Goal: Browse casually

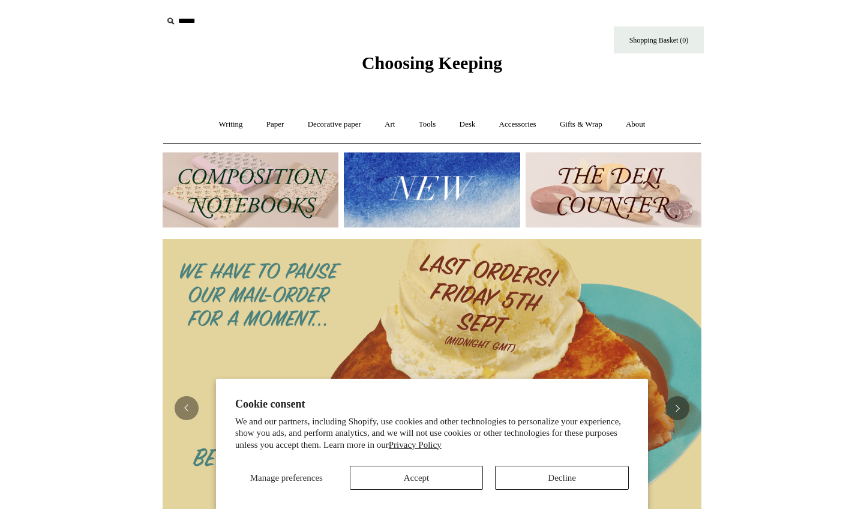
click at [548, 477] on button "Decline" at bounding box center [562, 478] width 134 height 24
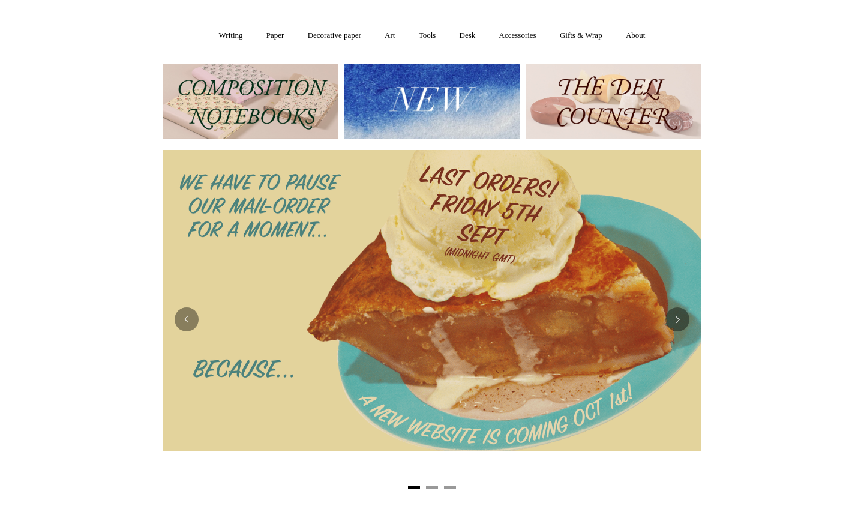
scroll to position [83, 0]
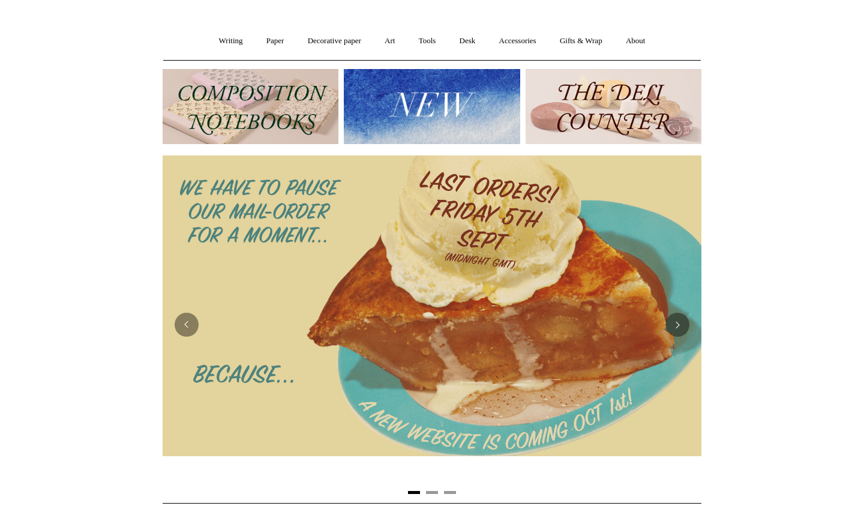
click at [264, 97] on img at bounding box center [251, 106] width 176 height 75
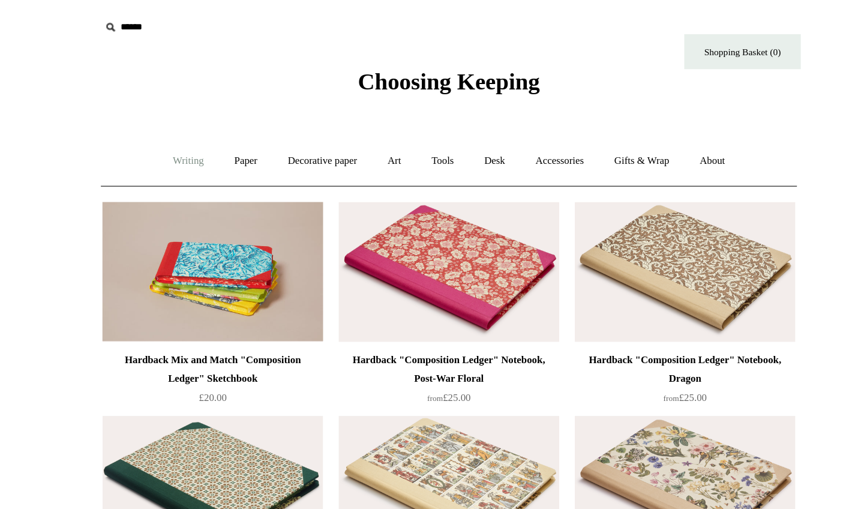
click at [208, 124] on link "Writing +" at bounding box center [231, 125] width 46 height 32
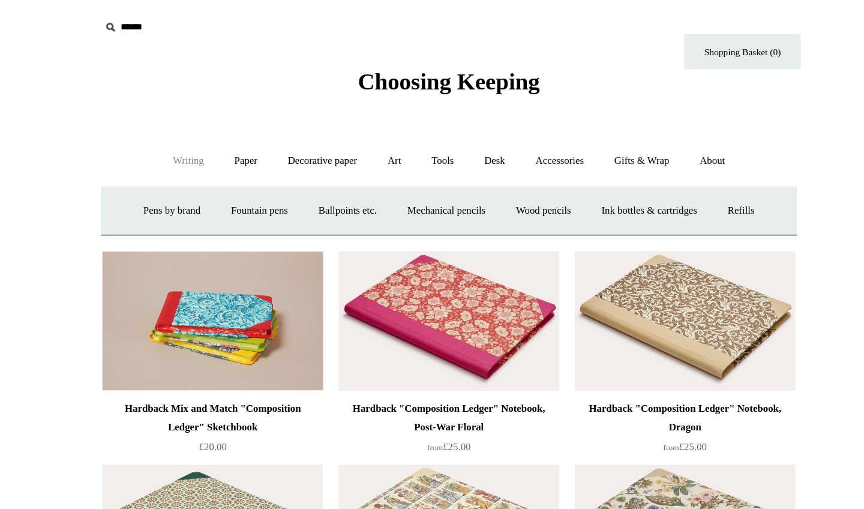
click at [208, 124] on link "Writing -" at bounding box center [231, 125] width 46 height 32
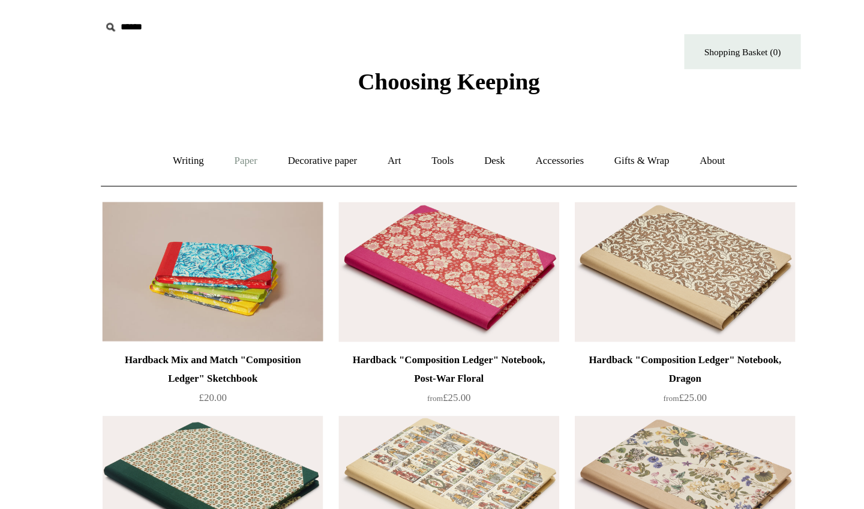
click at [256, 122] on link "Paper +" at bounding box center [276, 125] width 40 height 32
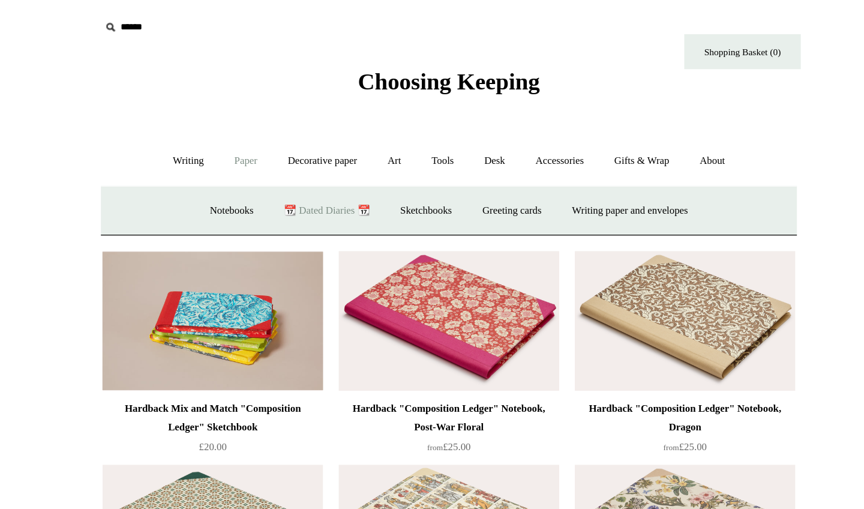
click at [294, 163] on link "📆 Dated Diaries 📆" at bounding box center [338, 163] width 88 height 32
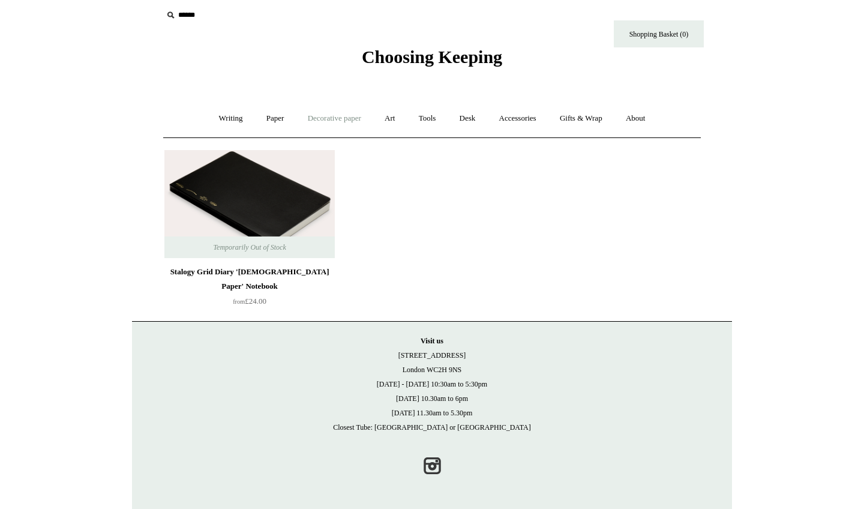
scroll to position [5, 0]
click at [271, 123] on link "Paper +" at bounding box center [276, 119] width 40 height 32
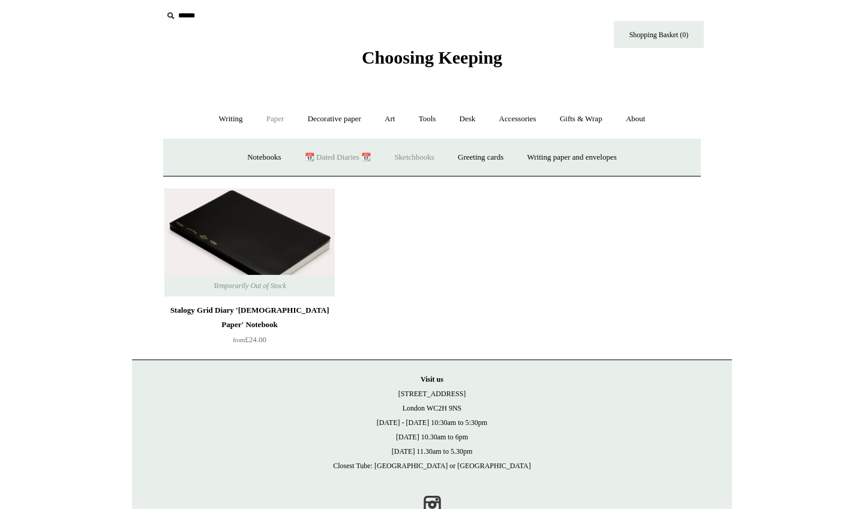
click at [430, 154] on link "Sketchbooks +" at bounding box center [414, 158] width 61 height 32
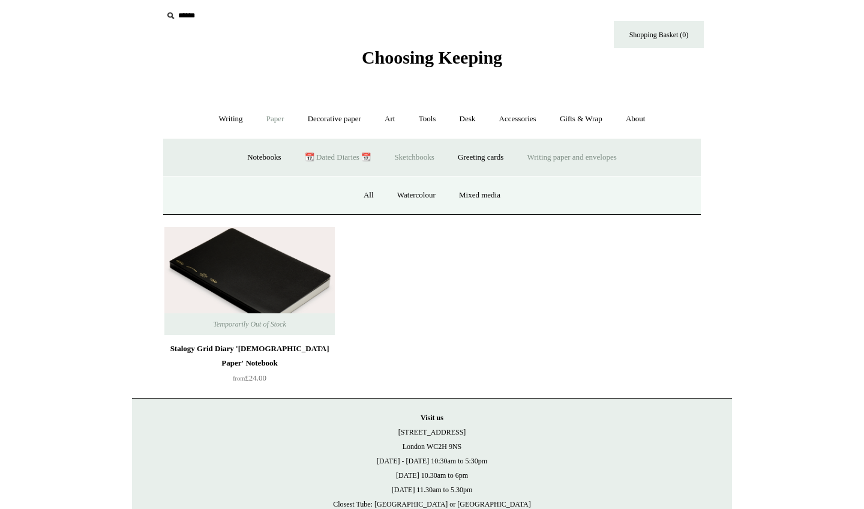
click at [555, 156] on link "Writing paper and envelopes +" at bounding box center [572, 158] width 111 height 32
click at [297, 196] on link "All" at bounding box center [307, 195] width 32 height 32
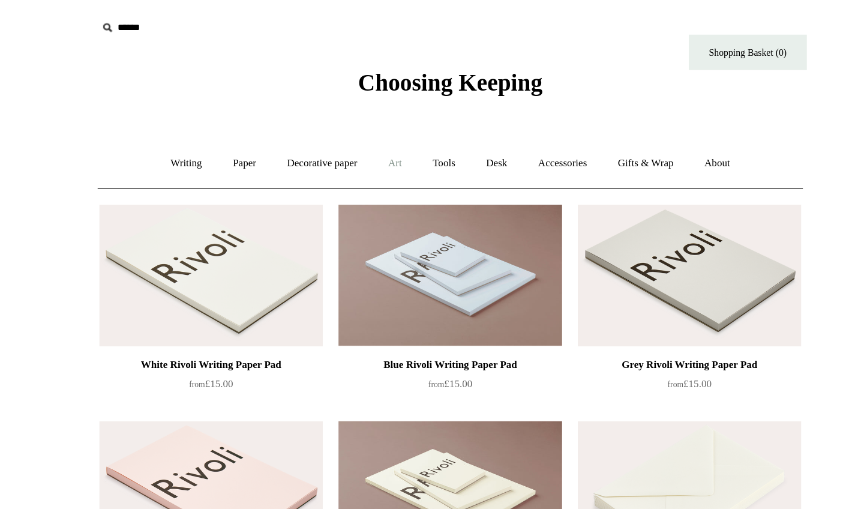
click at [374, 127] on link "Art +" at bounding box center [390, 125] width 32 height 32
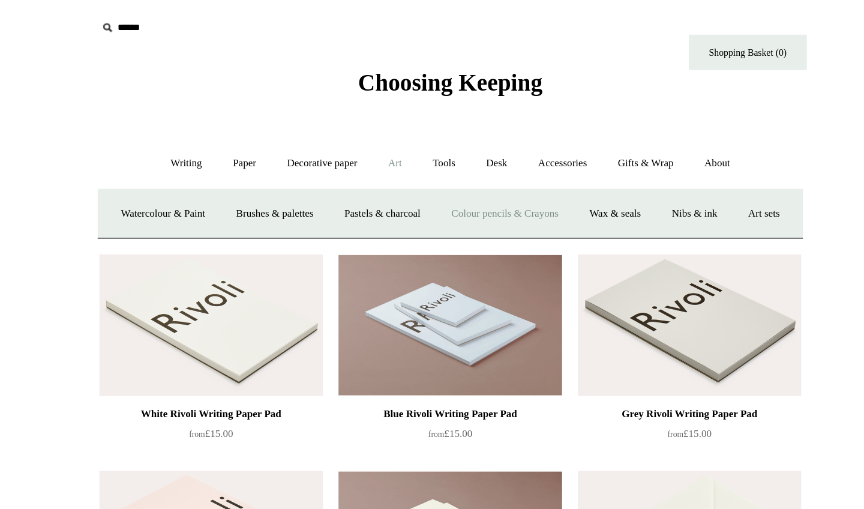
click at [422, 161] on link "Colour pencils & Crayons" at bounding box center [473, 163] width 103 height 32
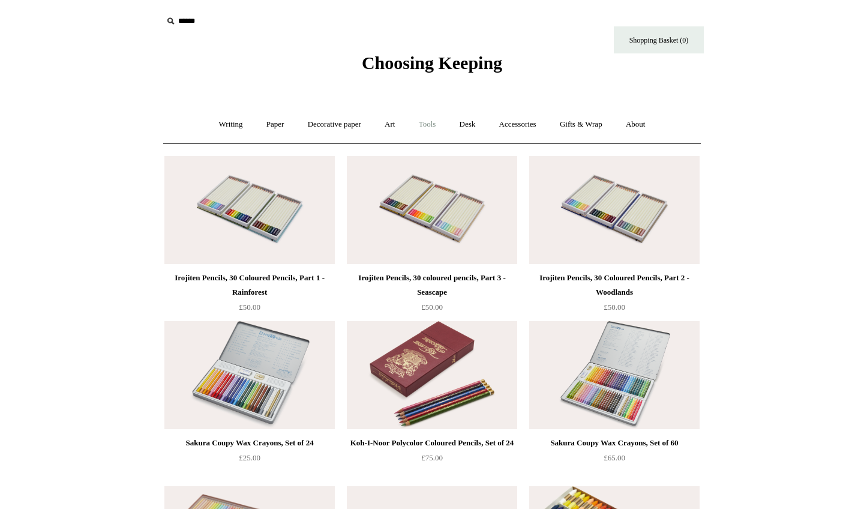
click at [430, 121] on link "Tools +" at bounding box center [427, 125] width 39 height 32
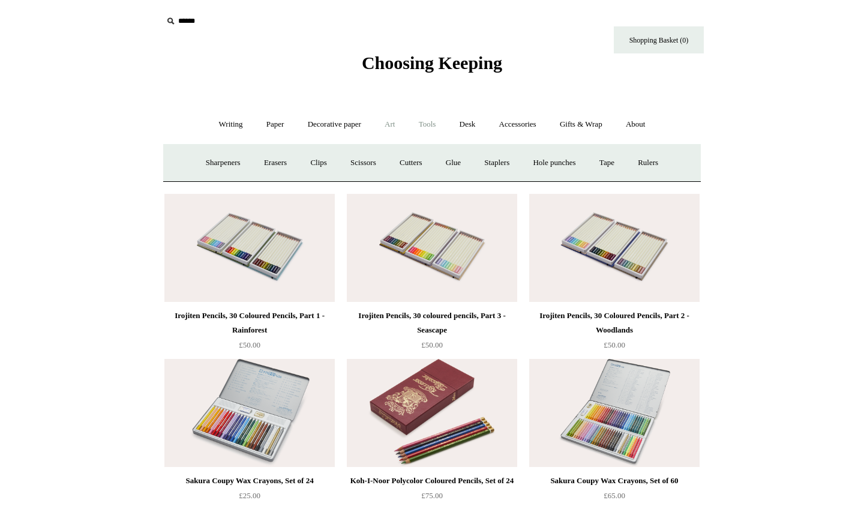
click at [387, 123] on link "Art +" at bounding box center [390, 125] width 32 height 32
click at [427, 124] on link "Tools +" at bounding box center [427, 125] width 39 height 32
click at [469, 124] on link "Desk +" at bounding box center [468, 125] width 38 height 32
click at [288, 164] on link "Pen pots" at bounding box center [289, 163] width 48 height 32
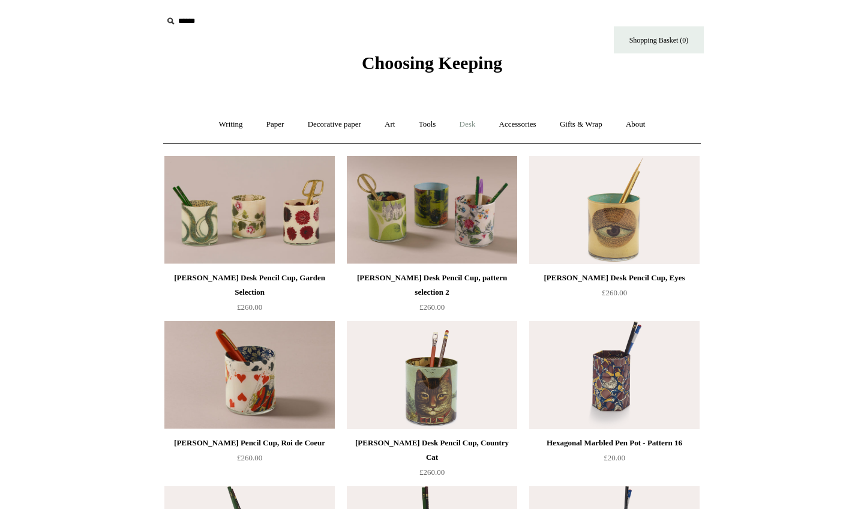
click at [474, 122] on link "Desk +" at bounding box center [468, 125] width 38 height 32
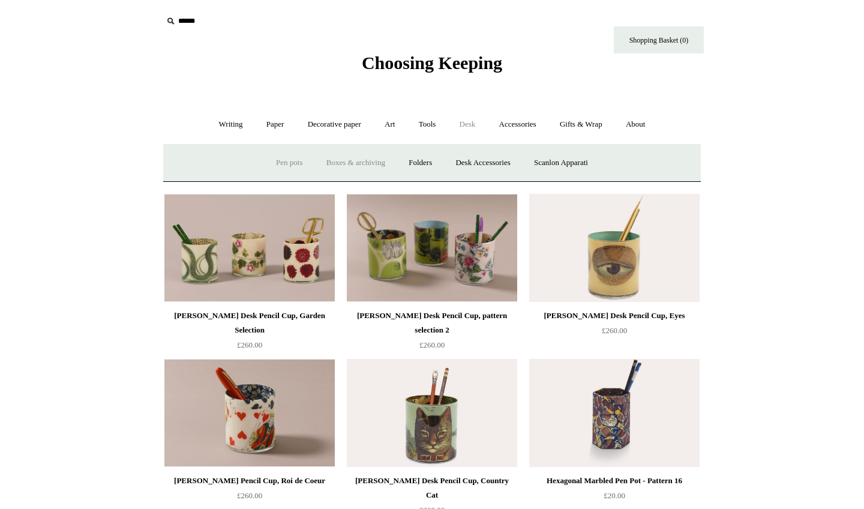
click at [357, 170] on link "Boxes & archiving" at bounding box center [356, 163] width 80 height 32
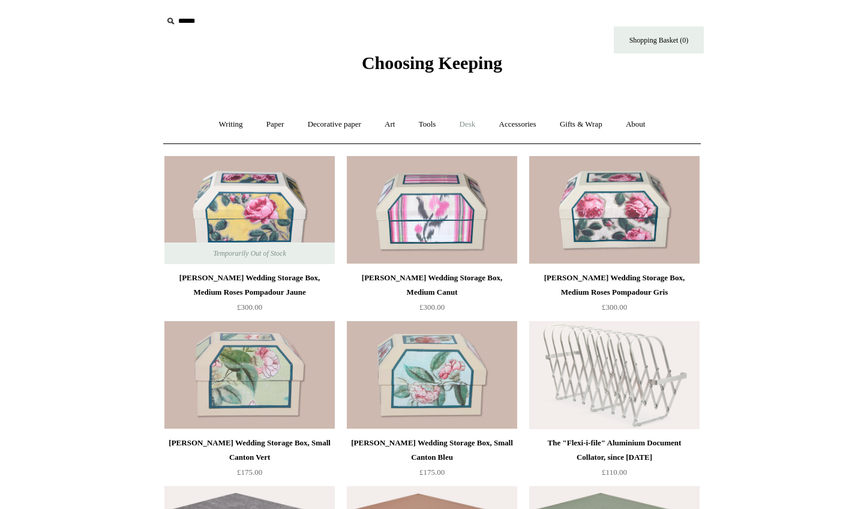
click at [474, 121] on link "Desk +" at bounding box center [468, 125] width 38 height 32
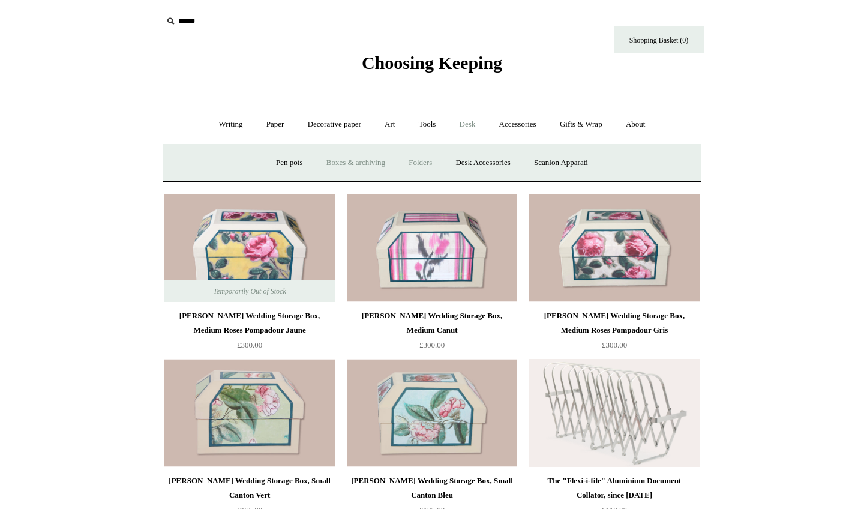
click at [419, 161] on link "Folders" at bounding box center [420, 163] width 45 height 32
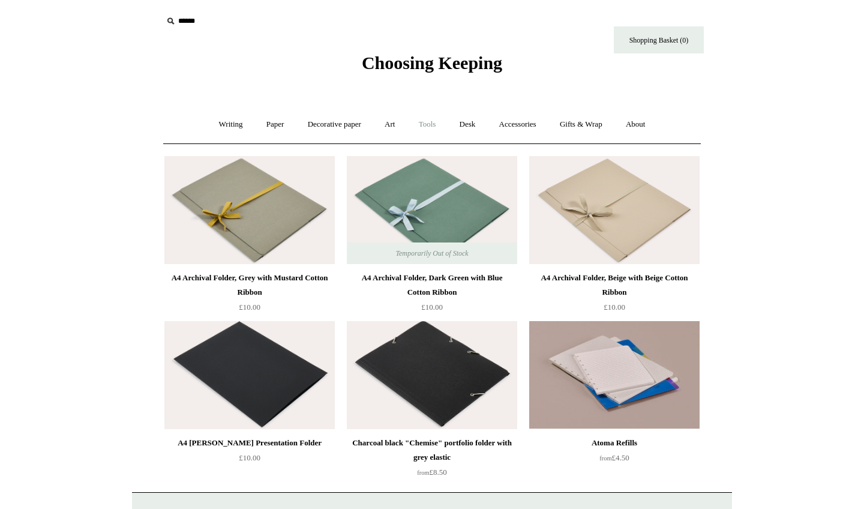
click at [428, 124] on link "Tools +" at bounding box center [427, 125] width 39 height 32
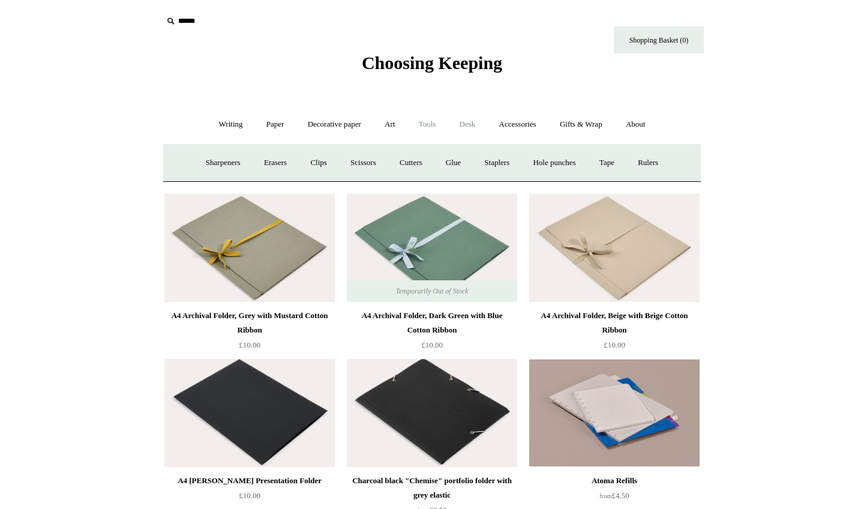
click at [463, 121] on link "Desk +" at bounding box center [468, 125] width 38 height 32
click at [484, 154] on link "Desk Accessories" at bounding box center [483, 163] width 76 height 32
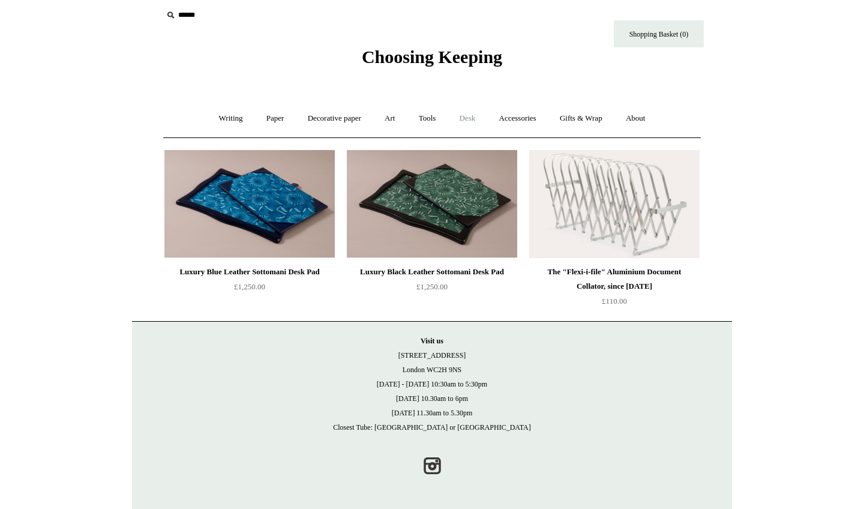
scroll to position [5, 0]
click at [466, 111] on link "Desk +" at bounding box center [468, 119] width 38 height 32
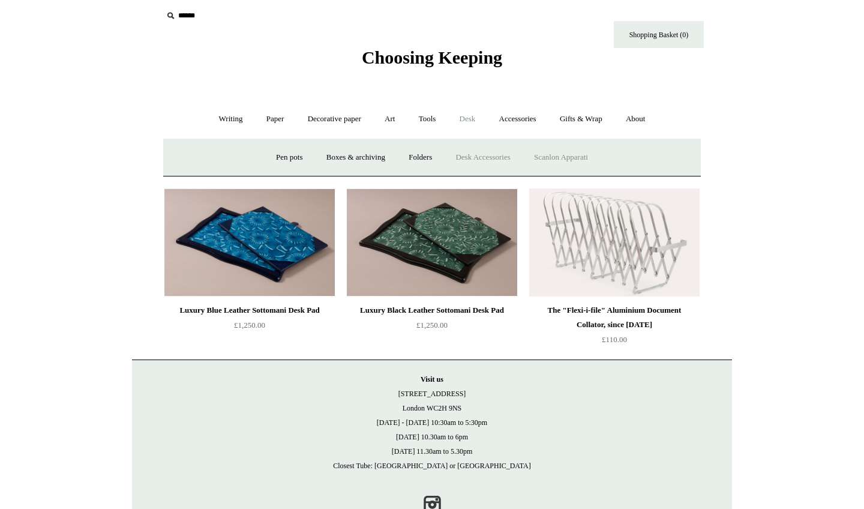
click at [589, 152] on link "Scanlon Apparati" at bounding box center [561, 158] width 76 height 32
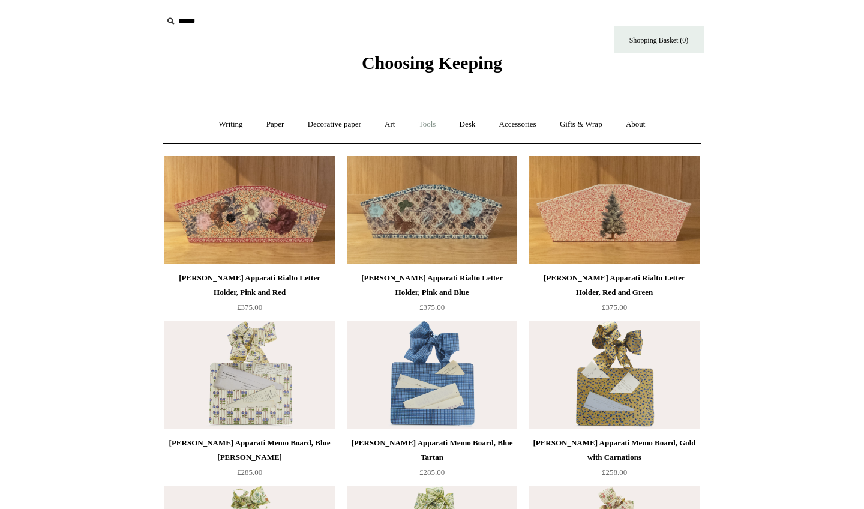
click at [424, 125] on link "Tools +" at bounding box center [427, 125] width 39 height 32
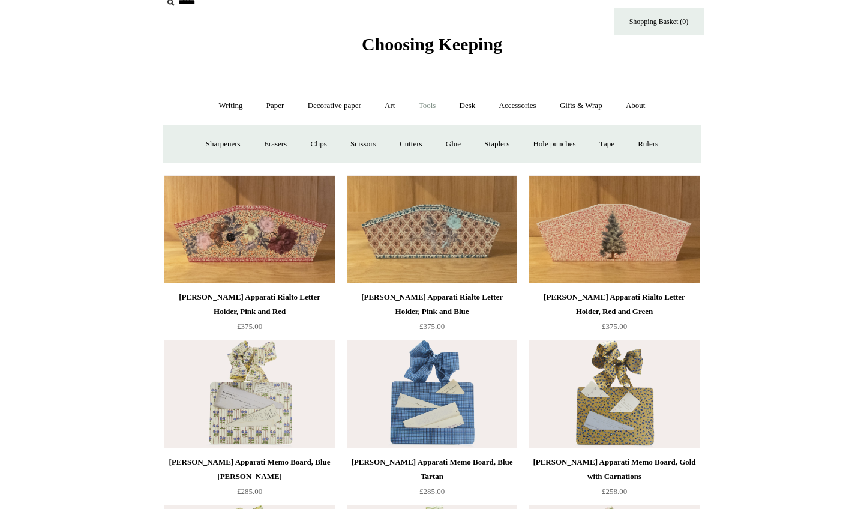
scroll to position [14, 0]
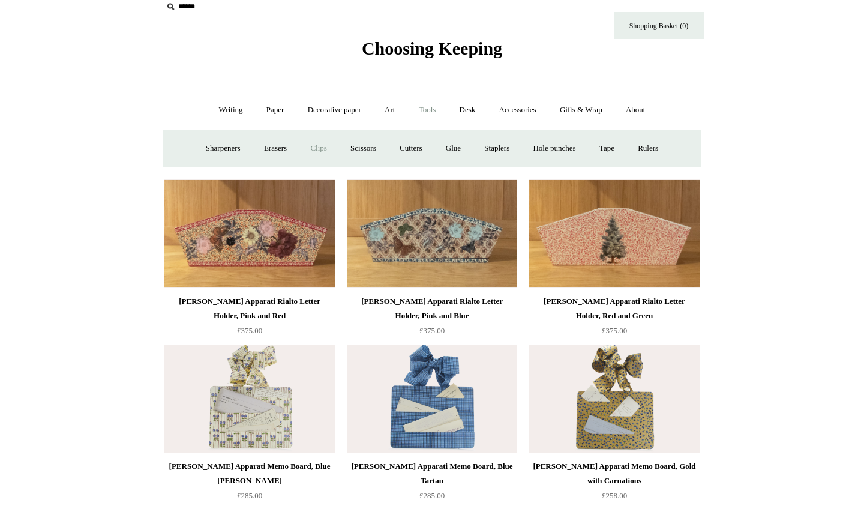
click at [315, 149] on link "Clips +" at bounding box center [319, 149] width 38 height 32
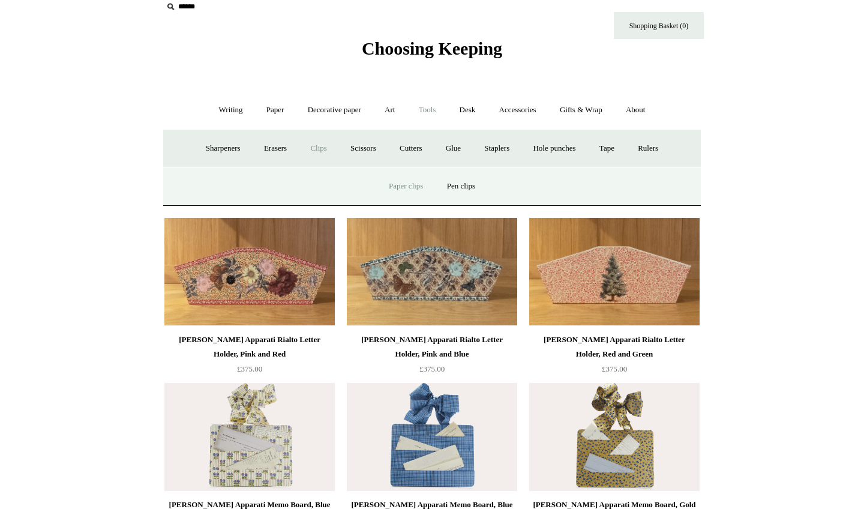
click at [411, 180] on link "Paper clips" at bounding box center [406, 186] width 56 height 32
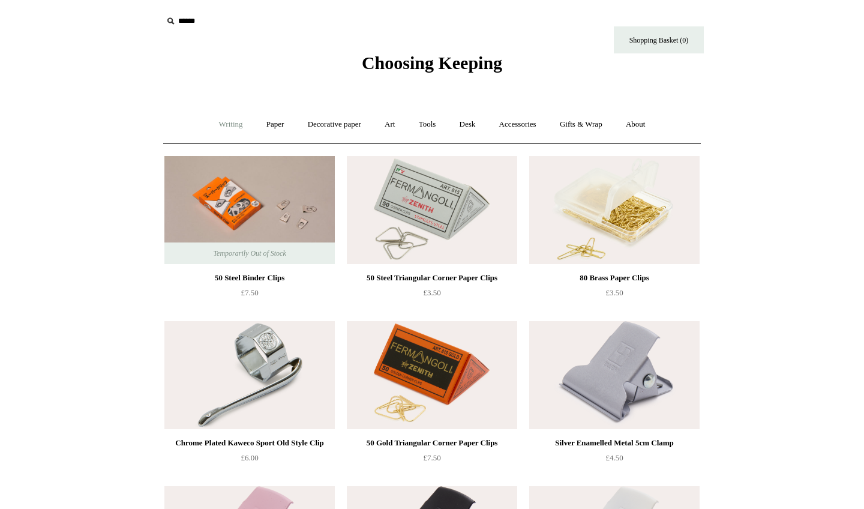
click at [234, 127] on link "Writing +" at bounding box center [231, 125] width 46 height 32
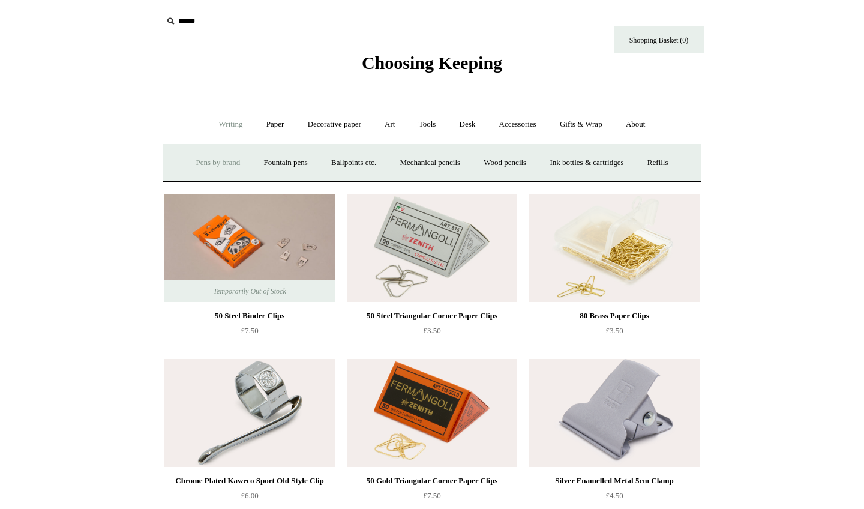
click at [220, 160] on link "Pens by brand +" at bounding box center [218, 163] width 66 height 32
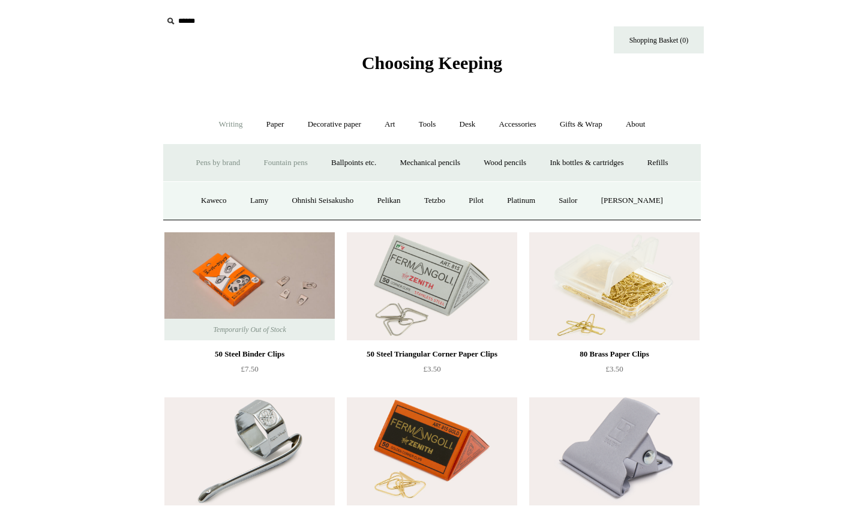
click at [256, 163] on link "Fountain pens +" at bounding box center [285, 163] width 65 height 32
click at [219, 160] on link "Pens by brand +" at bounding box center [218, 163] width 66 height 32
click at [203, 167] on link "Pens by brand -" at bounding box center [218, 163] width 66 height 32
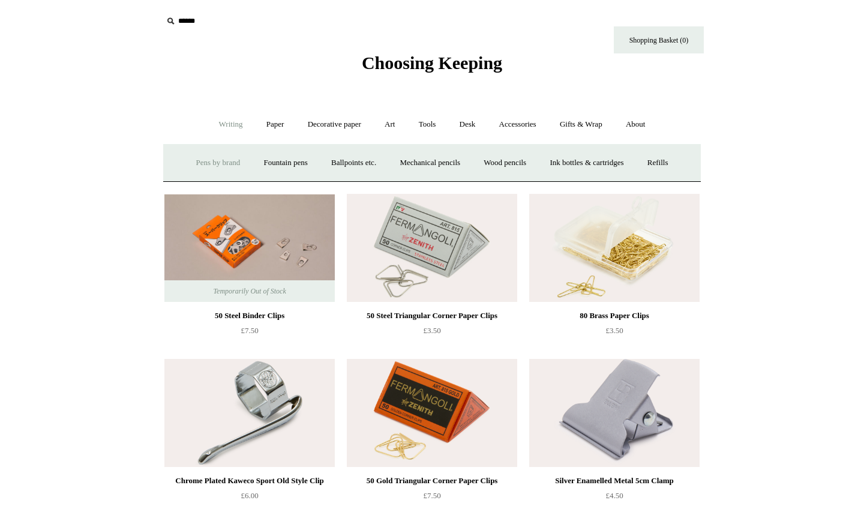
click at [201, 159] on link "Pens by brand +" at bounding box center [218, 163] width 66 height 32
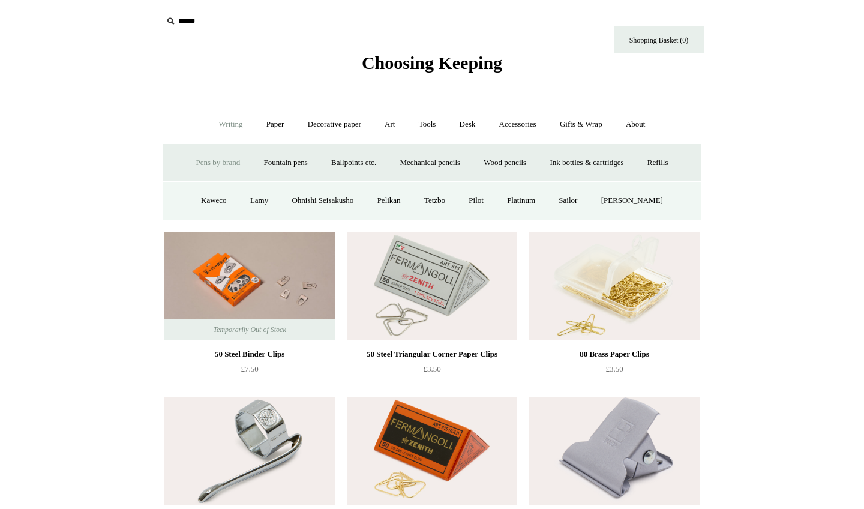
click at [201, 158] on link "Pens by brand -" at bounding box center [218, 163] width 66 height 32
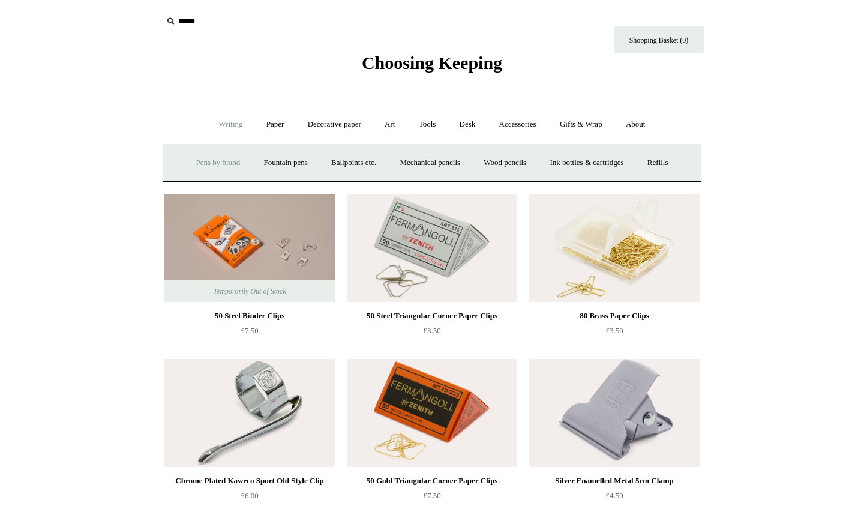
click at [201, 158] on link "Pens by brand +" at bounding box center [218, 163] width 66 height 32
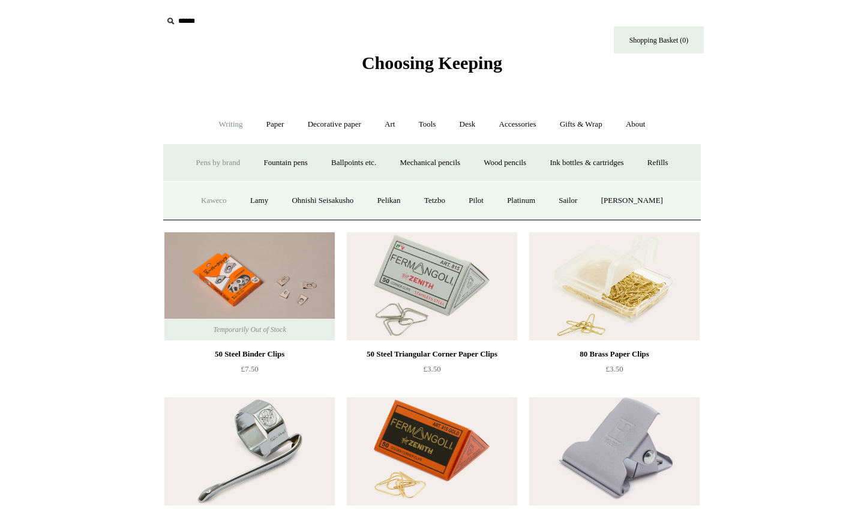
click at [212, 187] on link "Kaweco" at bounding box center [213, 201] width 47 height 32
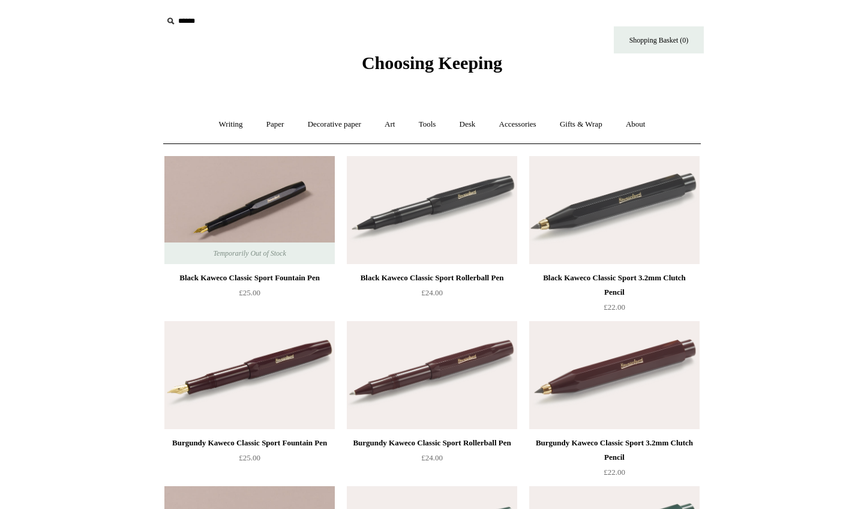
click at [171, 24] on icon at bounding box center [170, 20] width 13 height 13
click at [170, 21] on icon at bounding box center [170, 20] width 13 height 13
click at [170, 17] on icon at bounding box center [170, 20] width 13 height 13
click at [210, 21] on input "text" at bounding box center [237, 21] width 148 height 22
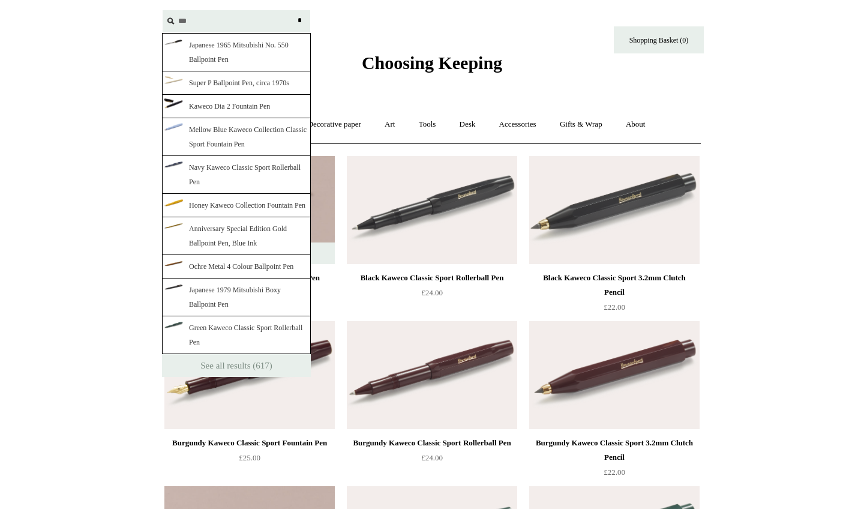
type input "***"
click at [300, 20] on input "*" at bounding box center [300, 20] width 12 height 21
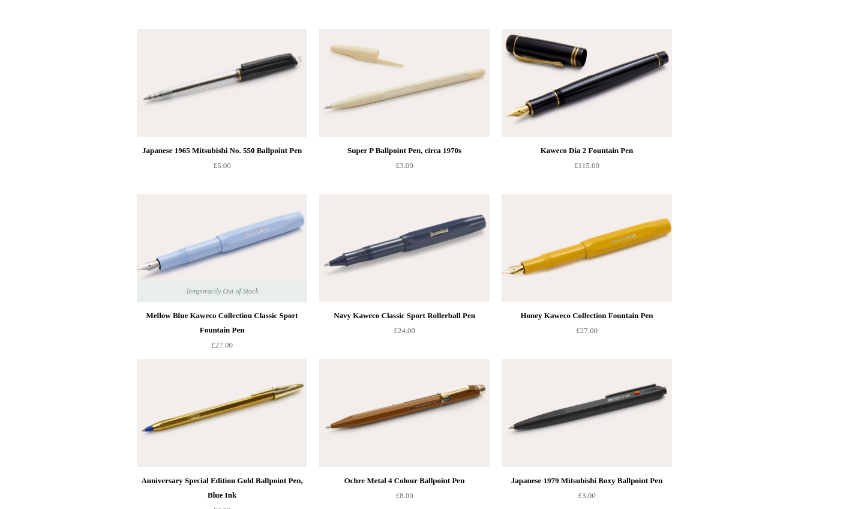
scroll to position [175, 0]
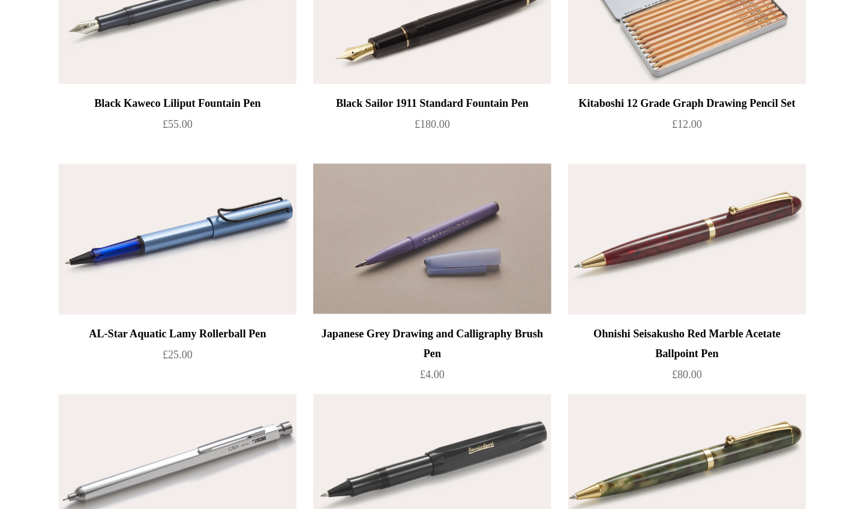
scroll to position [0, 0]
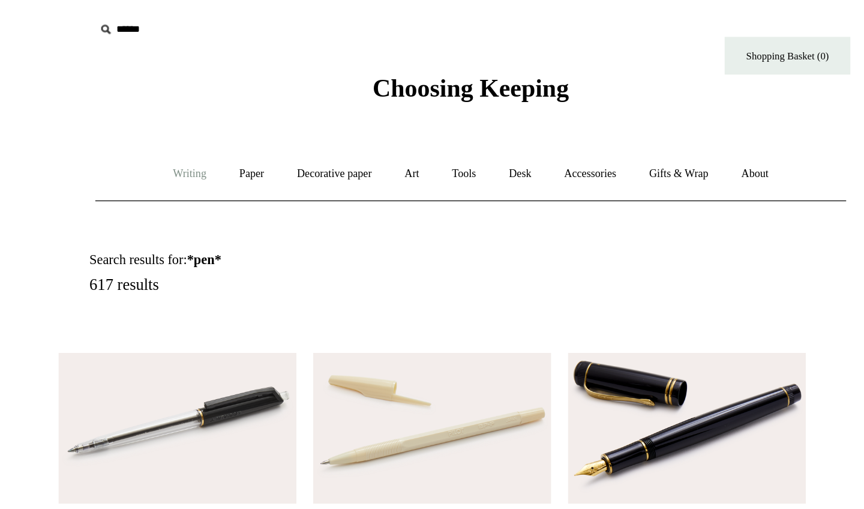
click at [208, 122] on link "Writing +" at bounding box center [231, 125] width 46 height 32
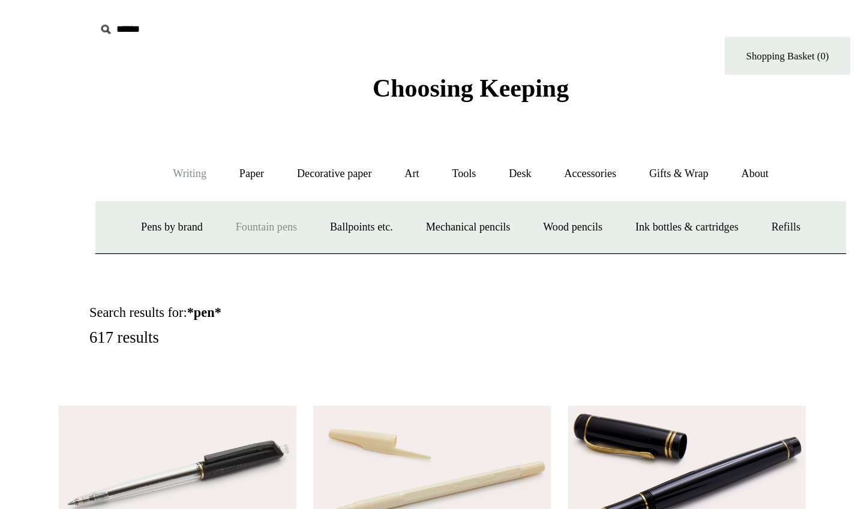
click at [253, 159] on link "Fountain pens +" at bounding box center [285, 163] width 65 height 32
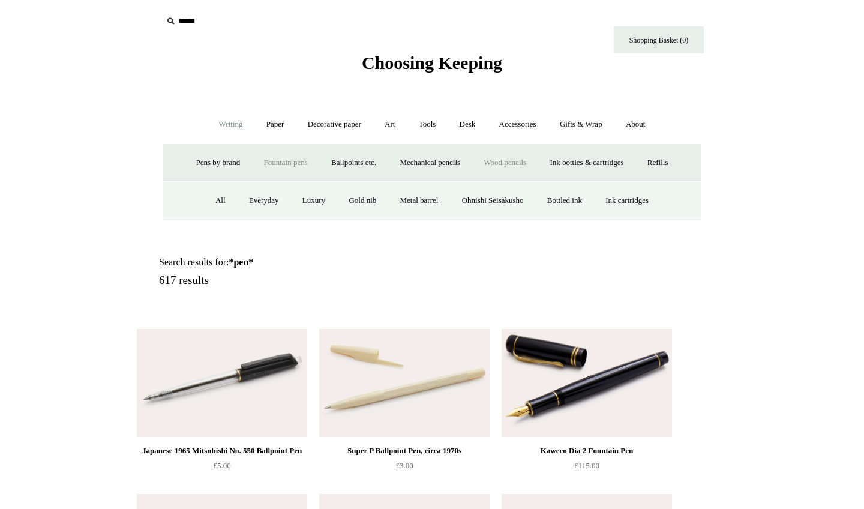
click at [515, 161] on link "Wood pencils +" at bounding box center [505, 163] width 64 height 32
click at [247, 200] on link "All" at bounding box center [257, 201] width 32 height 32
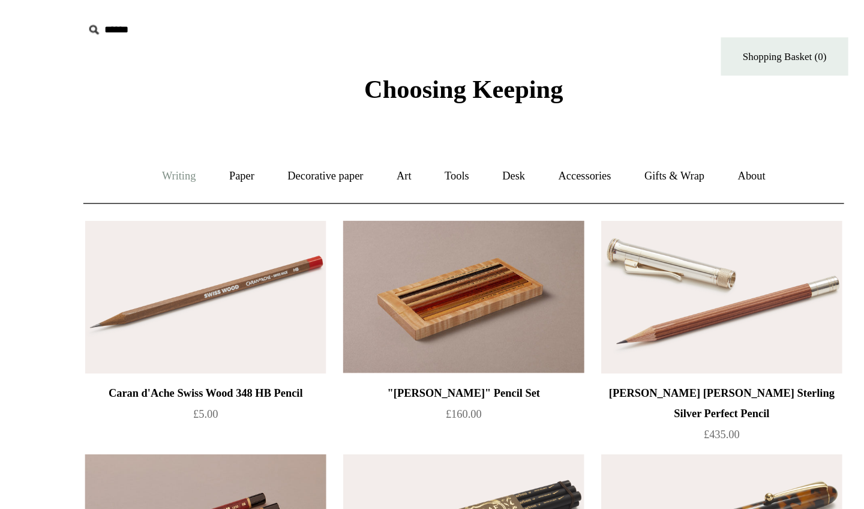
click at [208, 125] on link "Writing +" at bounding box center [231, 125] width 46 height 32
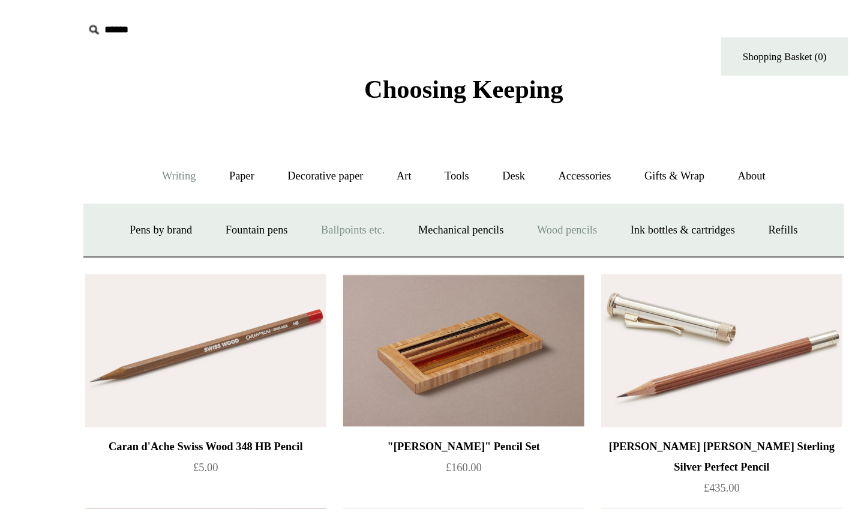
click at [321, 162] on link "Ballpoints etc. +" at bounding box center [354, 163] width 67 height 32
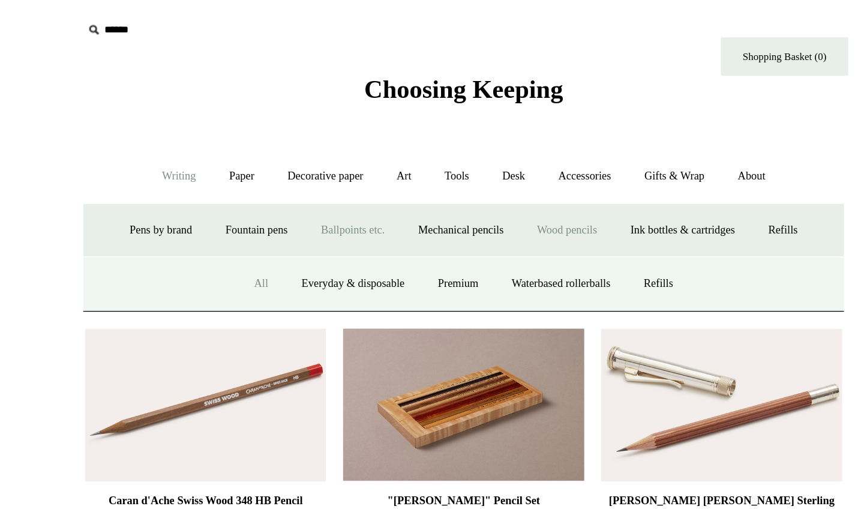
click at [273, 198] on link "All" at bounding box center [289, 201] width 32 height 32
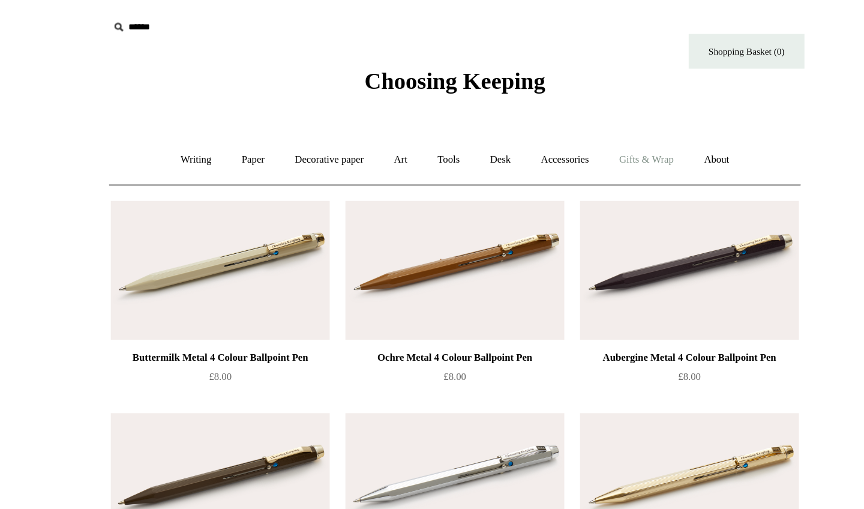
click at [549, 123] on link "Gifts & Wrap +" at bounding box center [581, 125] width 64 height 32
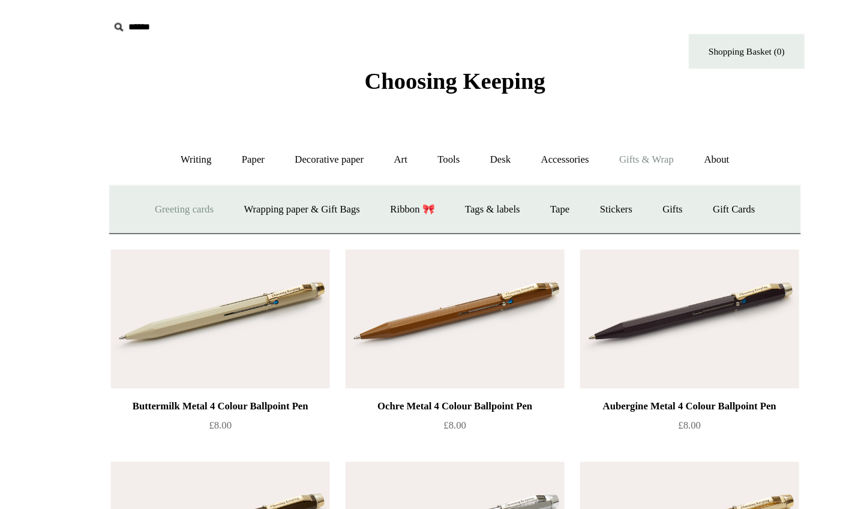
click at [188, 163] on link "Greeting cards +" at bounding box center [221, 163] width 67 height 32
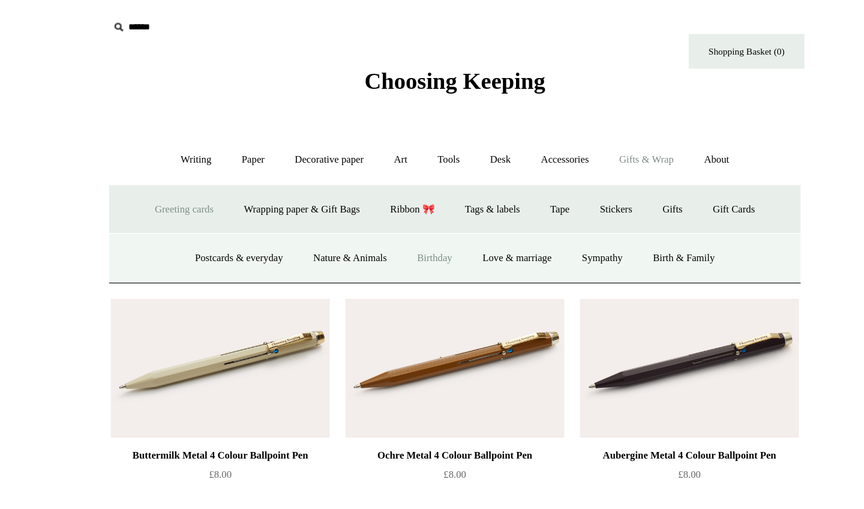
click at [392, 202] on link "Birthday" at bounding box center [416, 201] width 49 height 32
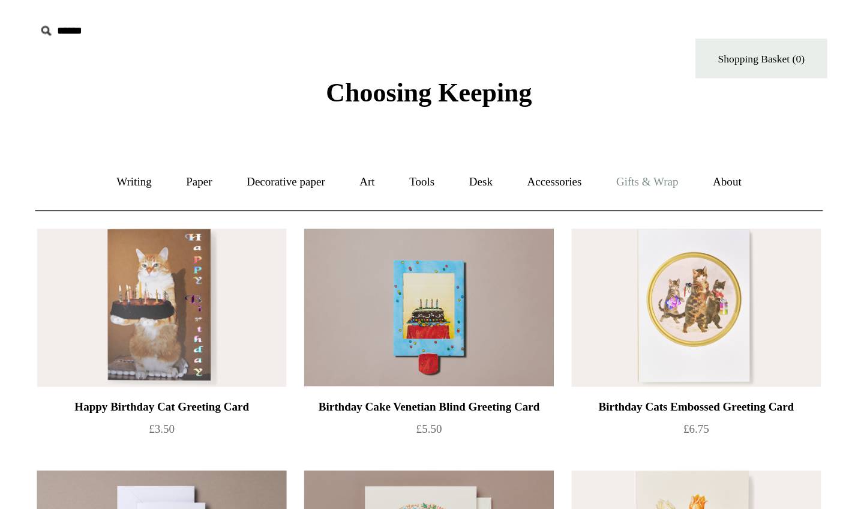
click at [549, 124] on link "Gifts & Wrap +" at bounding box center [581, 125] width 64 height 32
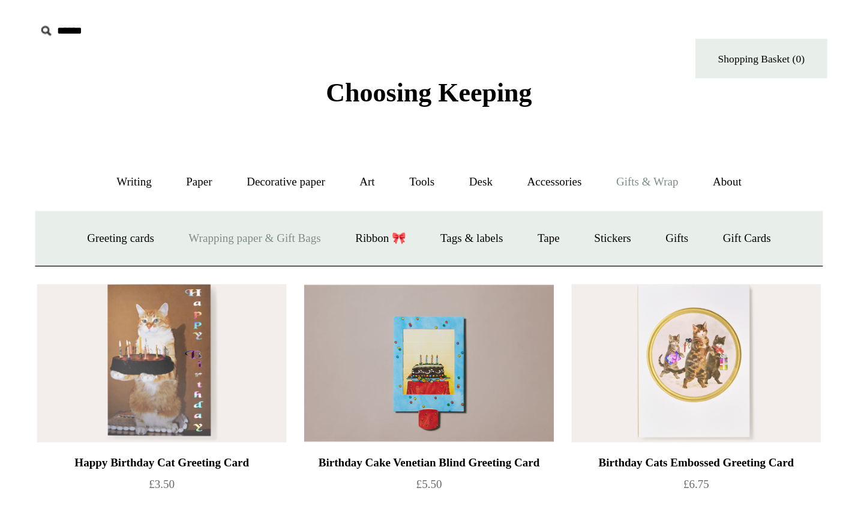
click at [258, 161] on link "Wrapping paper & Gift Bags" at bounding box center [314, 163] width 112 height 32
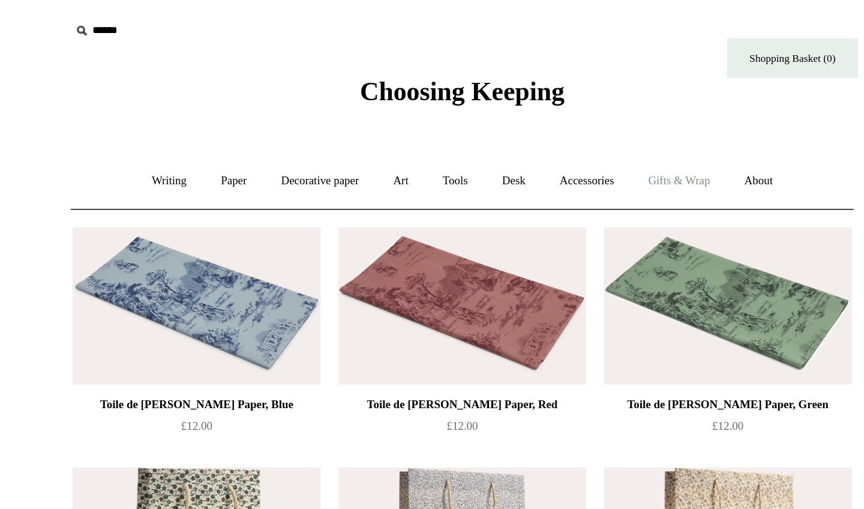
click at [549, 127] on link "Gifts & Wrap +" at bounding box center [581, 125] width 64 height 32
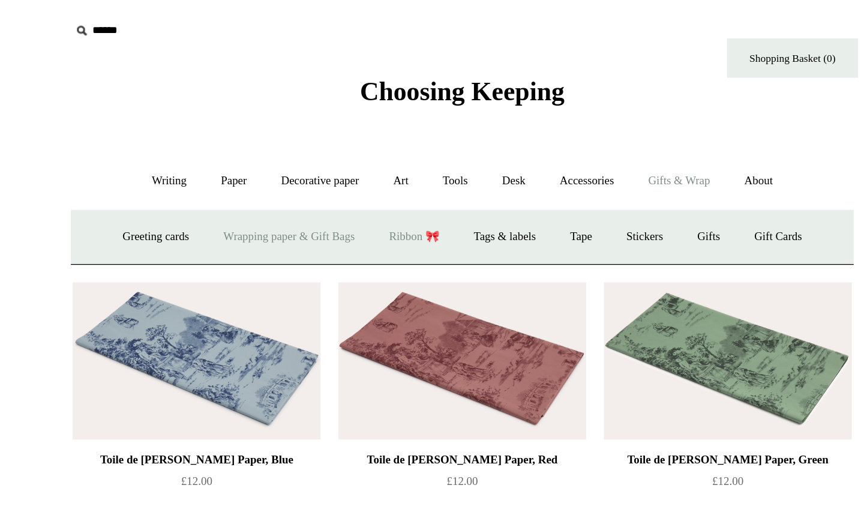
click at [371, 156] on link "Ribbon 🎀" at bounding box center [399, 163] width 56 height 32
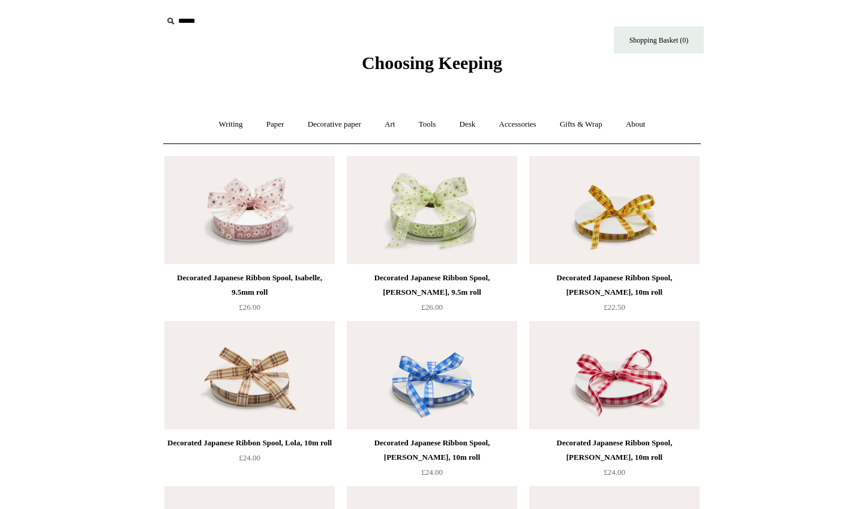
scroll to position [13, 0]
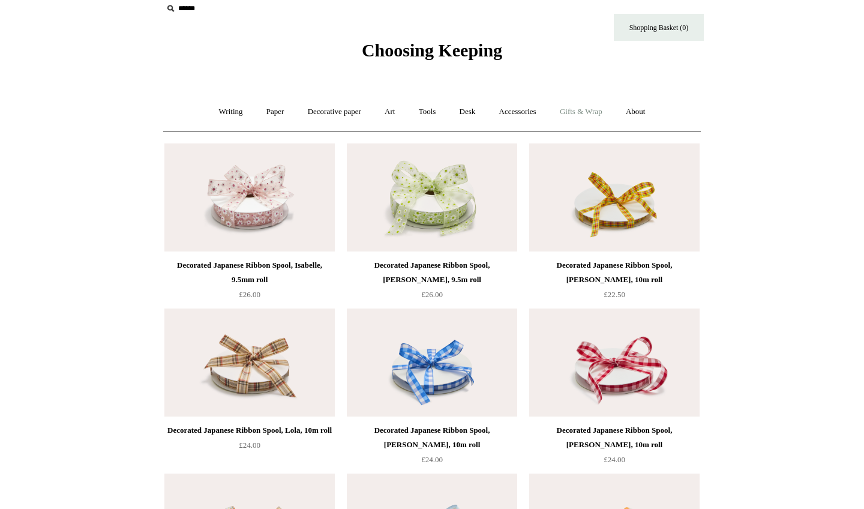
click at [587, 107] on link "Gifts & Wrap +" at bounding box center [581, 112] width 64 height 32
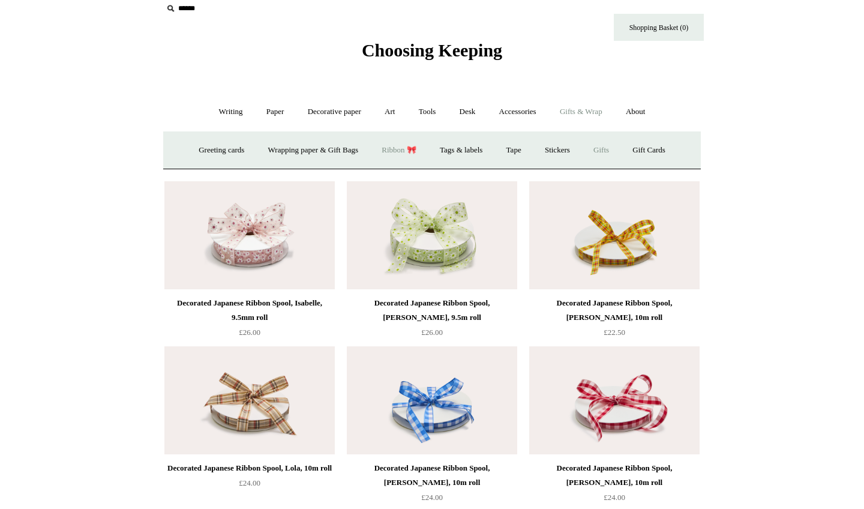
click at [611, 151] on link "Gifts +" at bounding box center [601, 150] width 37 height 32
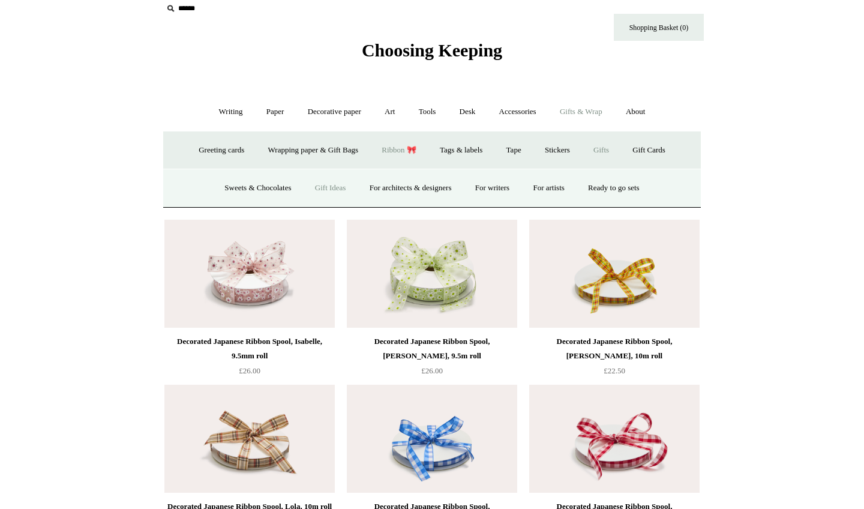
click at [319, 193] on link "Gift Ideas" at bounding box center [330, 188] width 53 height 32
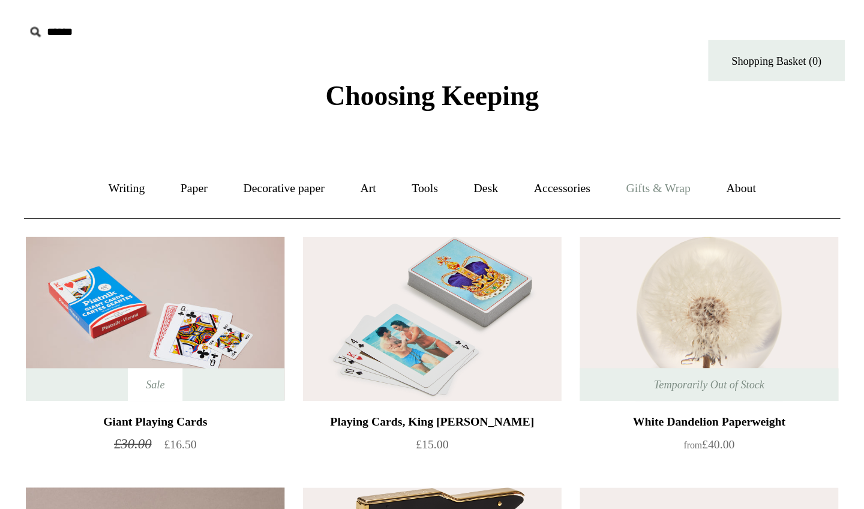
click at [549, 119] on link "Gifts & Wrap +" at bounding box center [581, 125] width 64 height 32
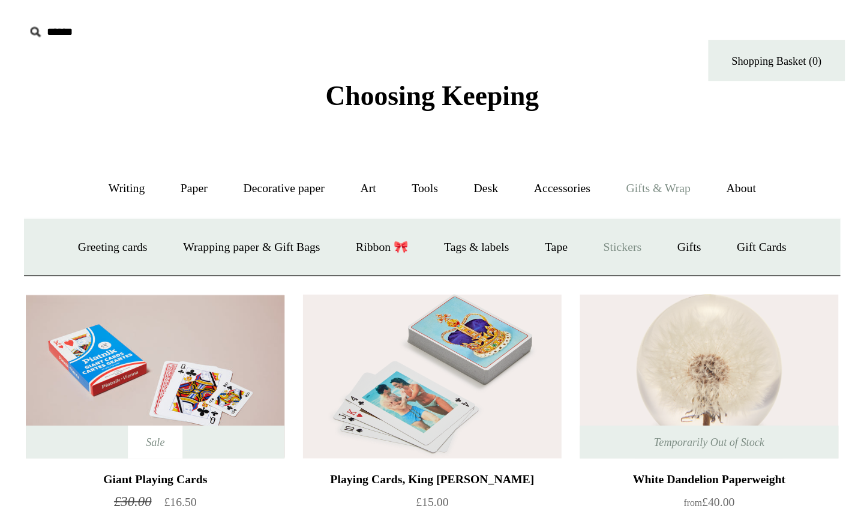
click at [534, 163] on link "Stickers" at bounding box center [557, 163] width 47 height 32
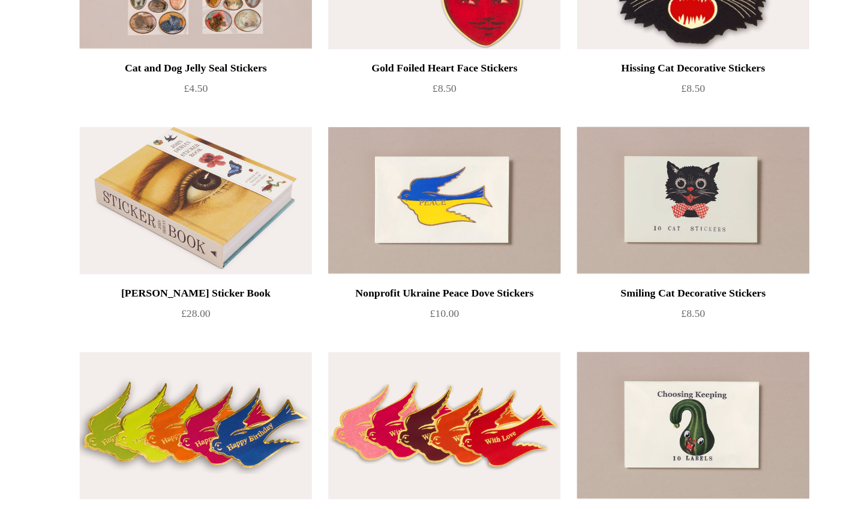
scroll to position [108, 0]
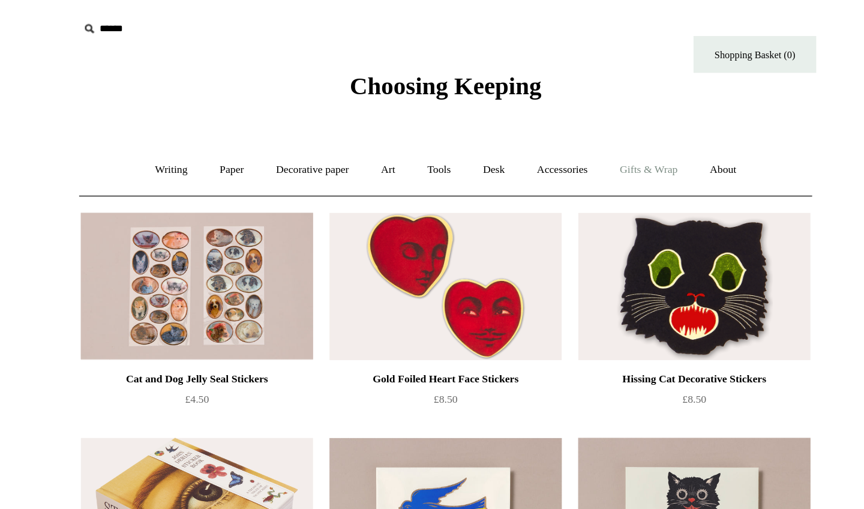
scroll to position [0, 0]
click at [549, 122] on link "Gifts & Wrap +" at bounding box center [581, 125] width 64 height 32
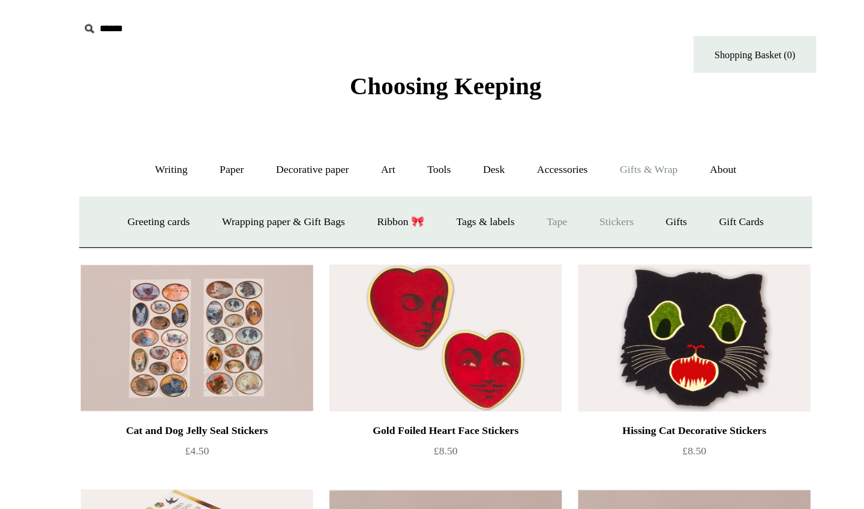
click at [496, 160] on link "Tape" at bounding box center [514, 163] width 37 height 32
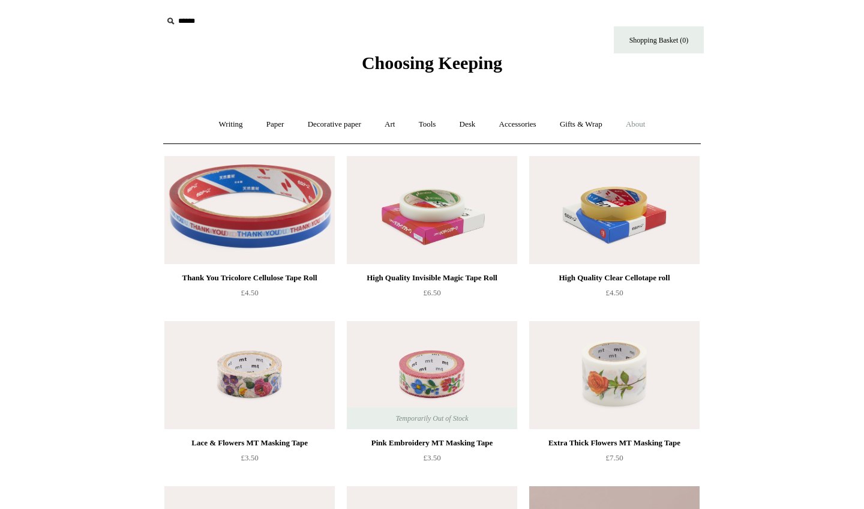
click at [644, 113] on link "About +" at bounding box center [635, 125] width 41 height 32
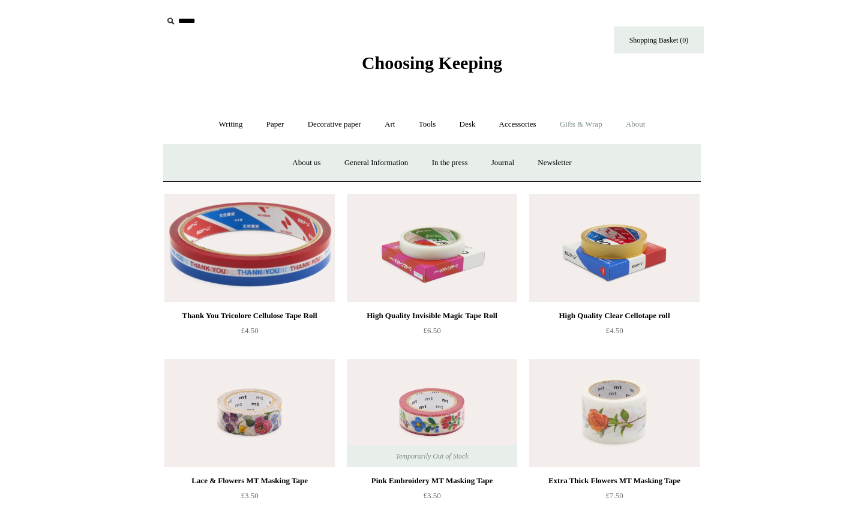
click at [574, 122] on link "Gifts & Wrap +" at bounding box center [581, 125] width 64 height 32
click at [537, 122] on link "Accessories +" at bounding box center [518, 125] width 59 height 32
click at [226, 166] on link "Personal Accessories +" at bounding box center [227, 163] width 87 height 32
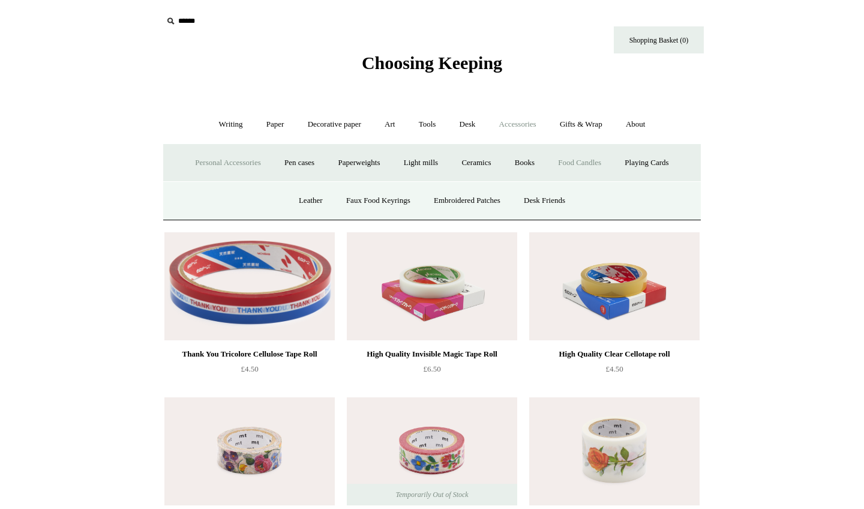
click at [603, 155] on link "Food Candles" at bounding box center [579, 163] width 65 height 32
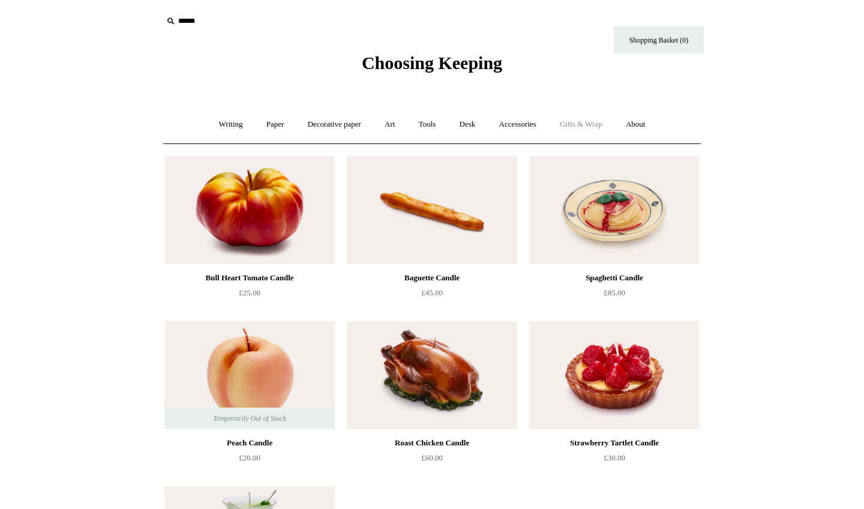
click at [577, 122] on link "Gifts & Wrap +" at bounding box center [581, 125] width 64 height 32
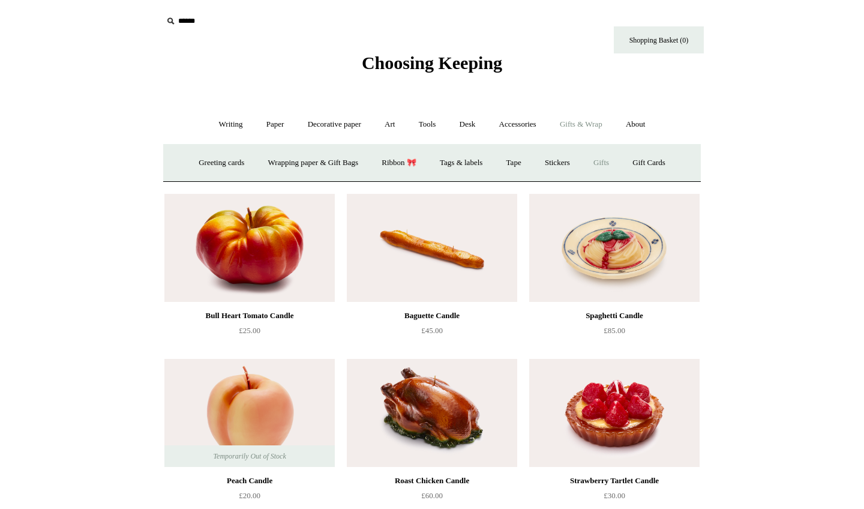
click at [612, 166] on link "Gifts +" at bounding box center [601, 163] width 37 height 32
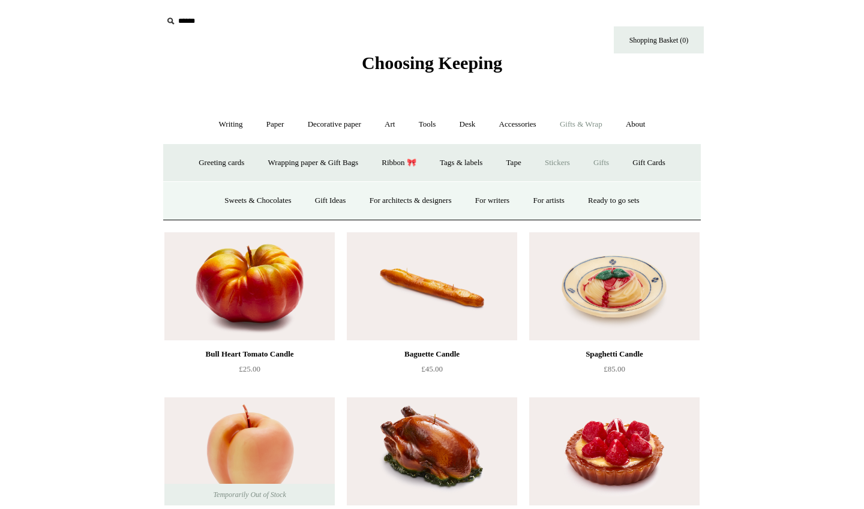
click at [550, 158] on link "Stickers" at bounding box center [557, 163] width 47 height 32
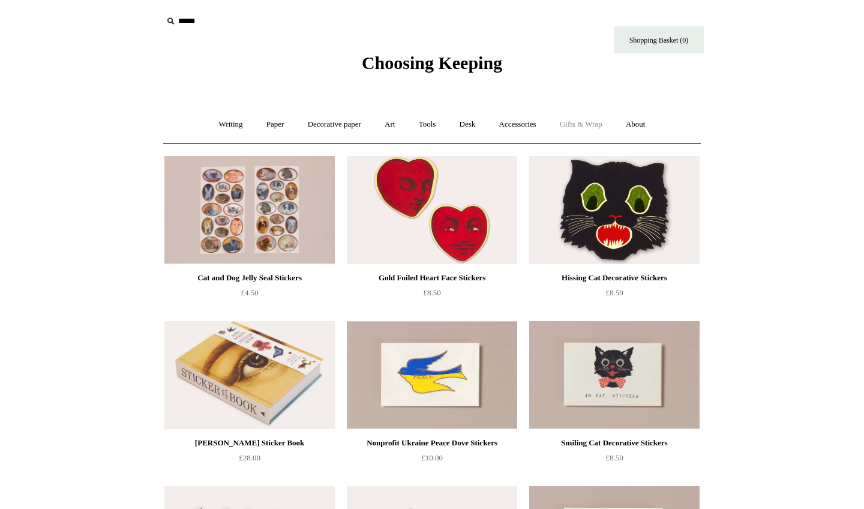
click at [596, 128] on link "Gifts & Wrap +" at bounding box center [581, 125] width 64 height 32
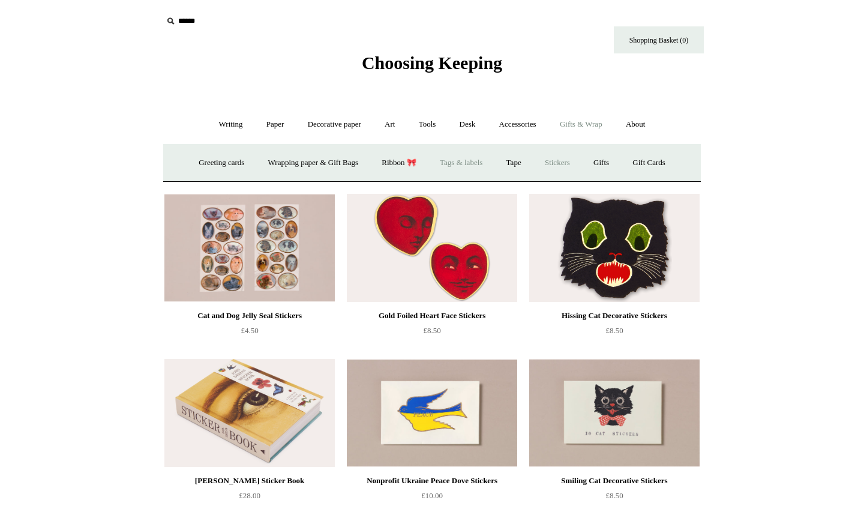
click at [458, 169] on link "Tags & labels" at bounding box center [461, 163] width 64 height 32
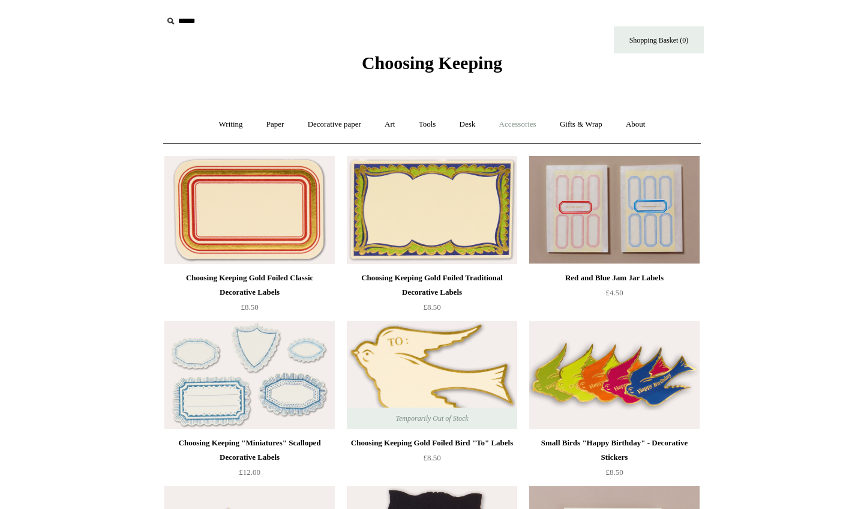
click at [513, 115] on link "Accessories +" at bounding box center [518, 125] width 59 height 32
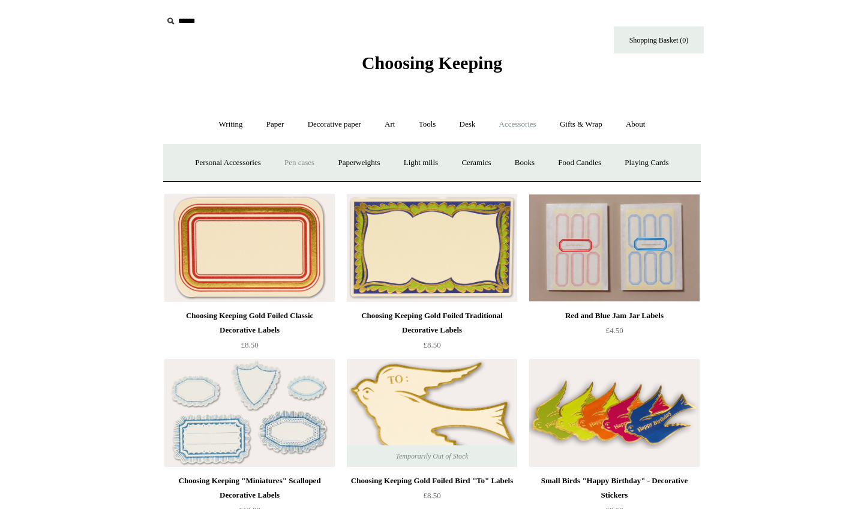
click at [302, 164] on link "Pen cases" at bounding box center [300, 163] width 52 height 32
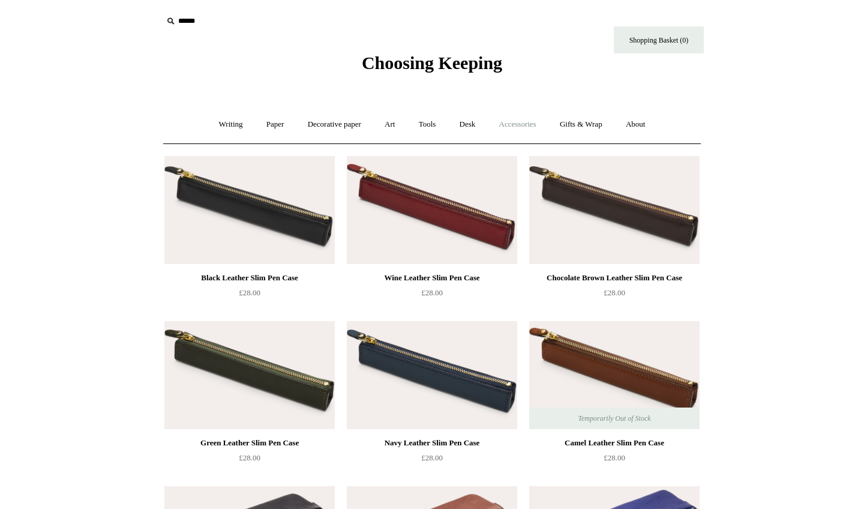
click at [518, 124] on link "Accessories +" at bounding box center [518, 125] width 59 height 32
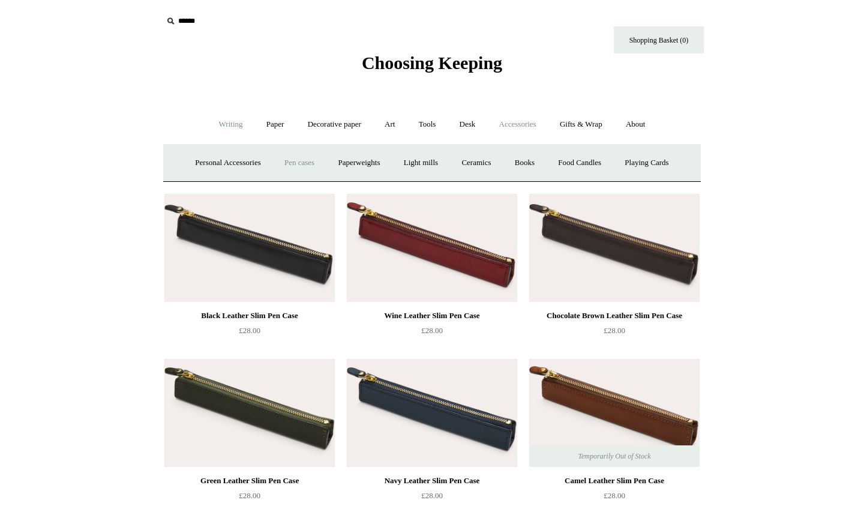
click at [219, 126] on link "Writing +" at bounding box center [231, 125] width 46 height 32
click at [257, 158] on link "Fountain pens +" at bounding box center [285, 163] width 65 height 32
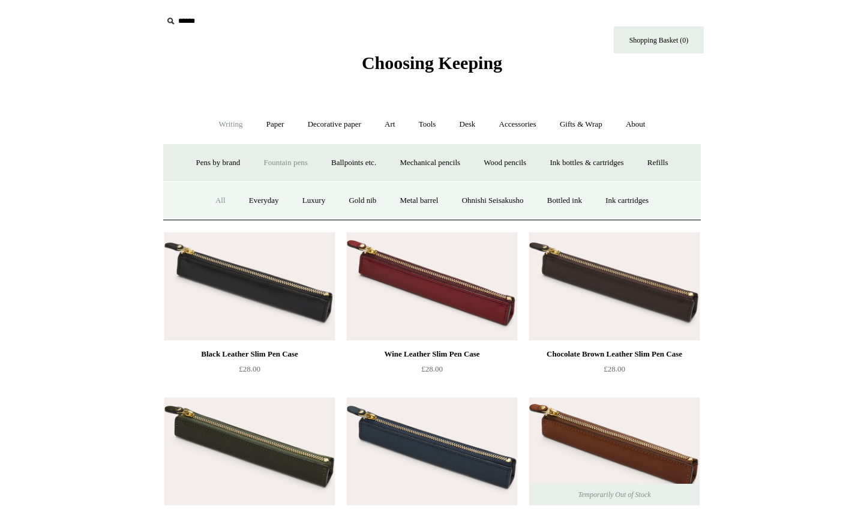
click at [206, 200] on link "All" at bounding box center [221, 201] width 32 height 32
